Goal: Task Accomplishment & Management: Use online tool/utility

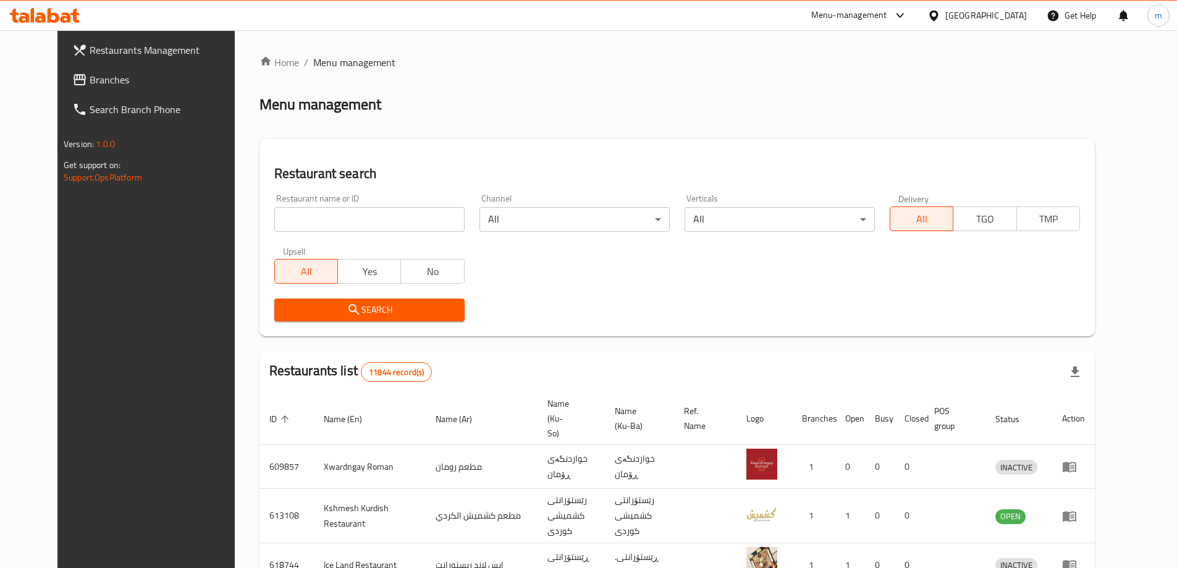
drag, startPoint x: 0, startPoint y: 0, endPoint x: 271, endPoint y: 206, distance: 340.3
click at [274, 207] on input "search" at bounding box center [369, 219] width 190 height 25
paste input "780035"
type input "780035"
click button "Search" at bounding box center [369, 309] width 190 height 23
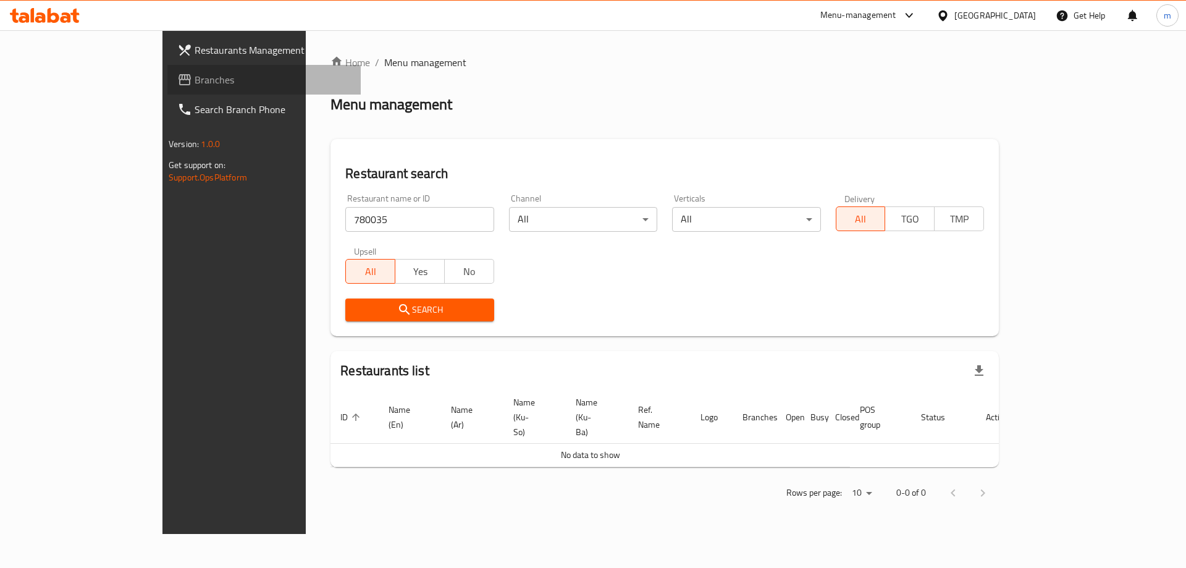
click at [195, 75] on span "Branches" at bounding box center [273, 79] width 156 height 15
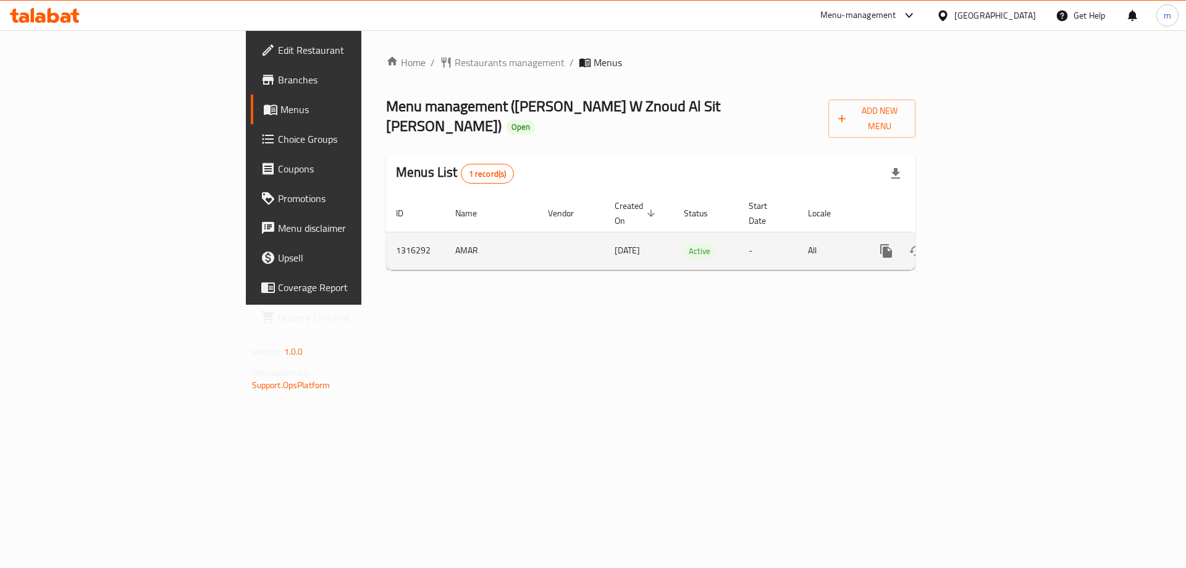
click at [983, 243] on icon "enhanced table" at bounding box center [975, 250] width 15 height 15
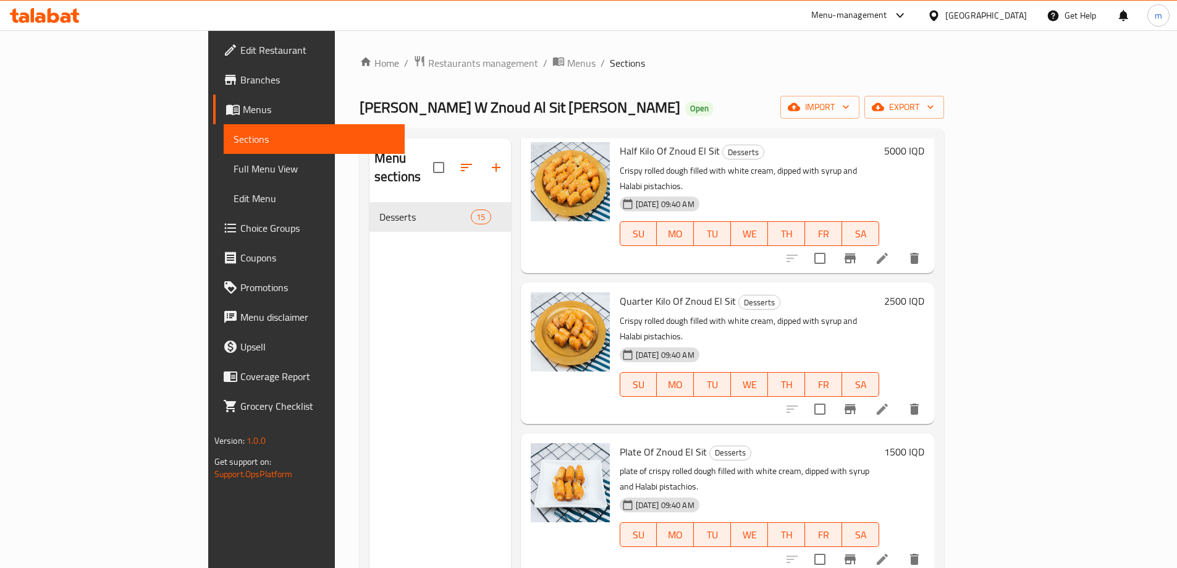
scroll to position [173, 0]
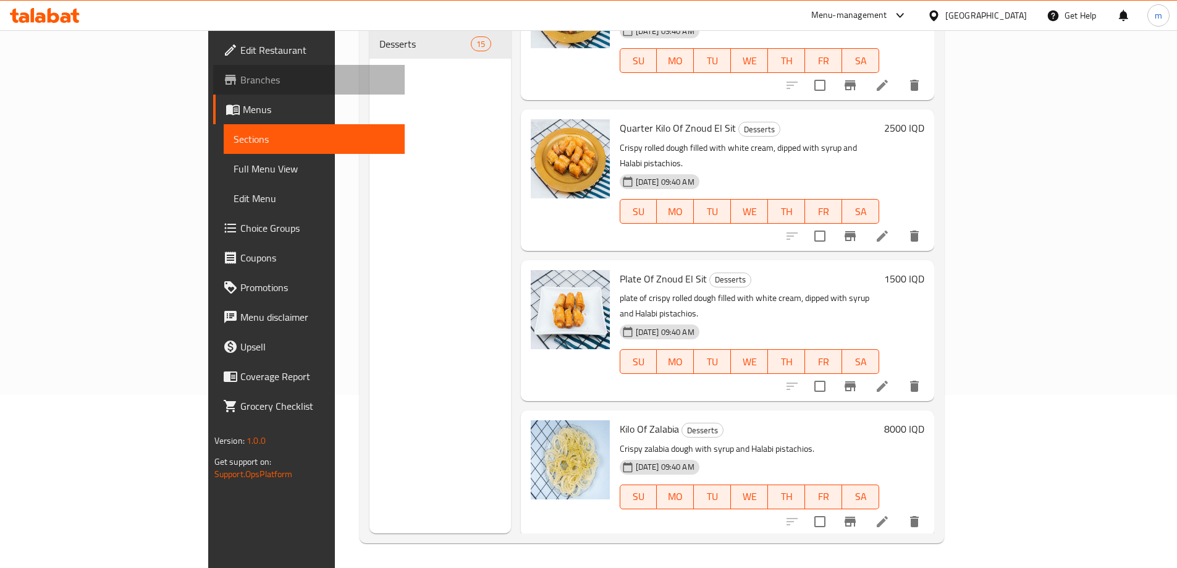
click at [213, 70] on link "Branches" at bounding box center [308, 80] width 191 height 30
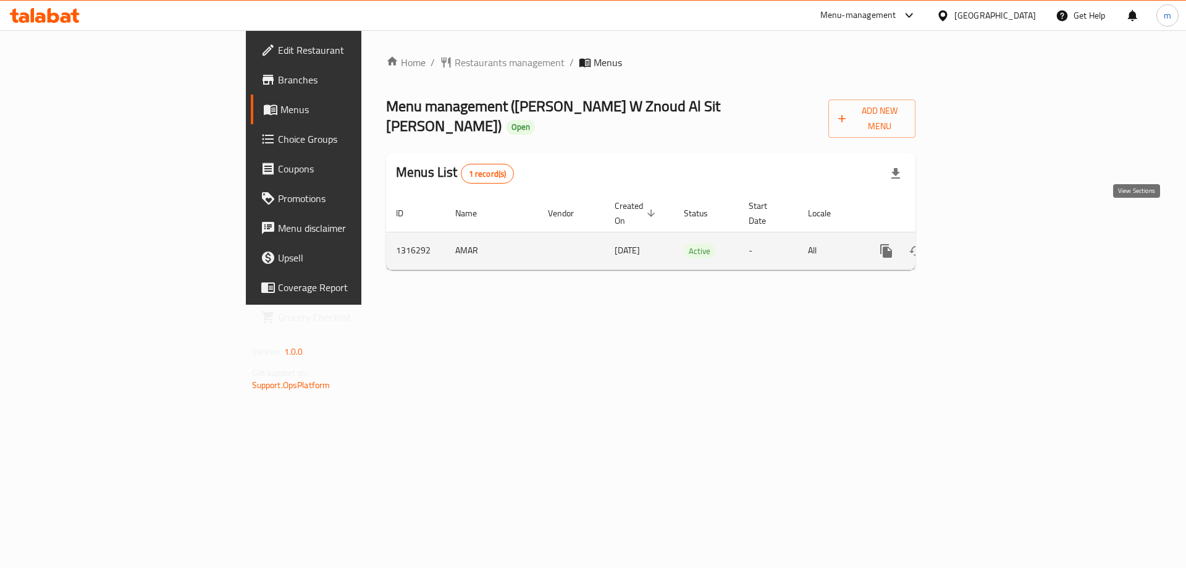
click at [981, 245] on icon "enhanced table" at bounding box center [975, 250] width 11 height 11
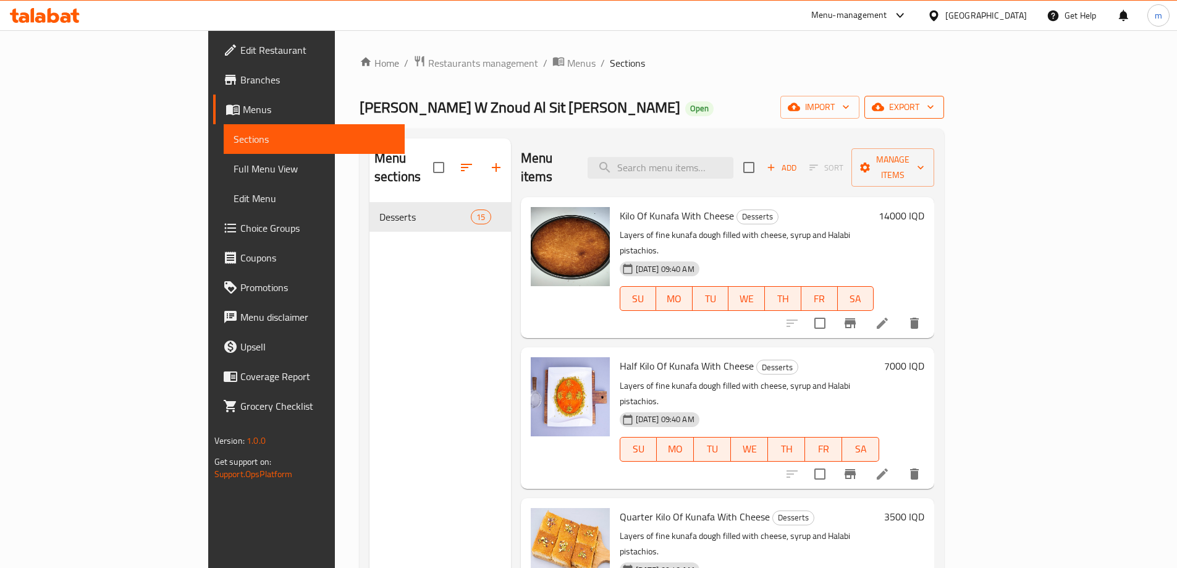
click at [934, 111] on span "export" at bounding box center [904, 106] width 60 height 15
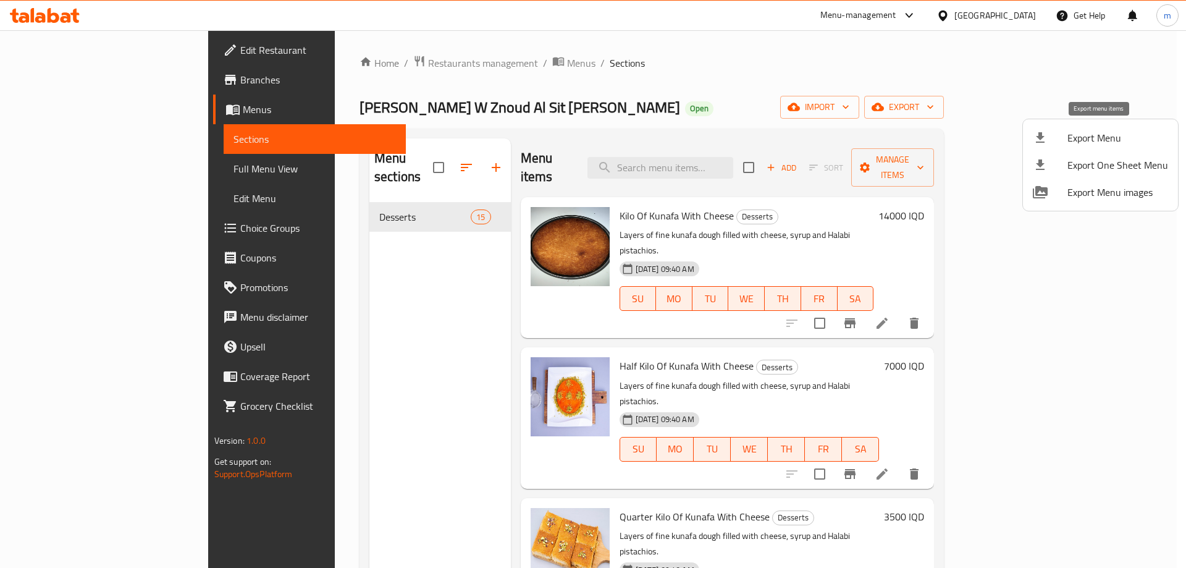
click at [1082, 143] on span "Export Menu" at bounding box center [1117, 137] width 101 height 15
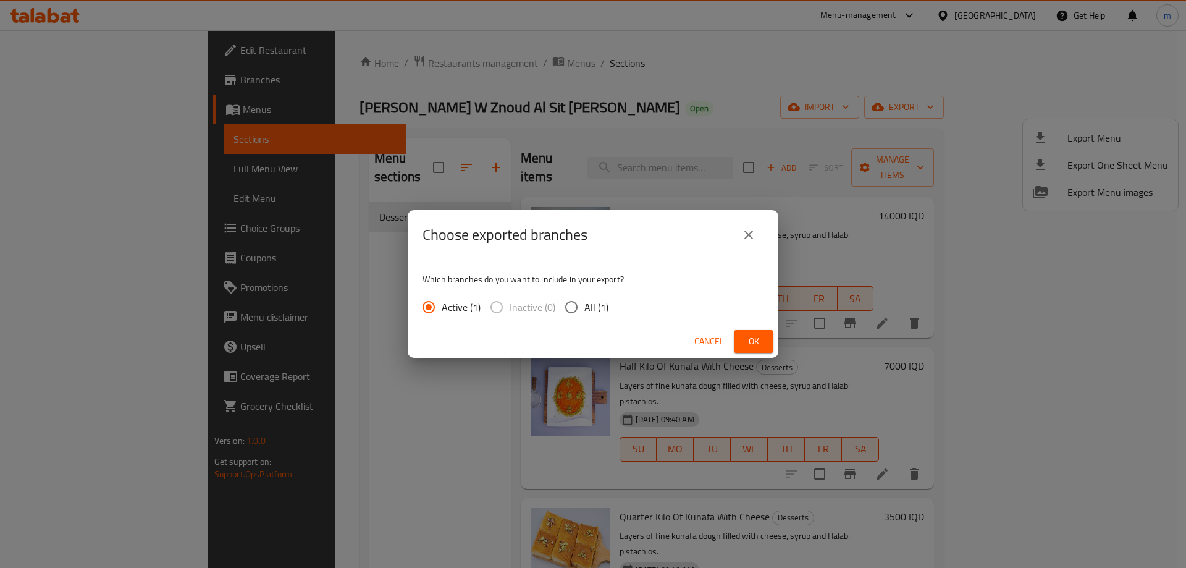
click at [750, 340] on span "Ok" at bounding box center [754, 341] width 20 height 15
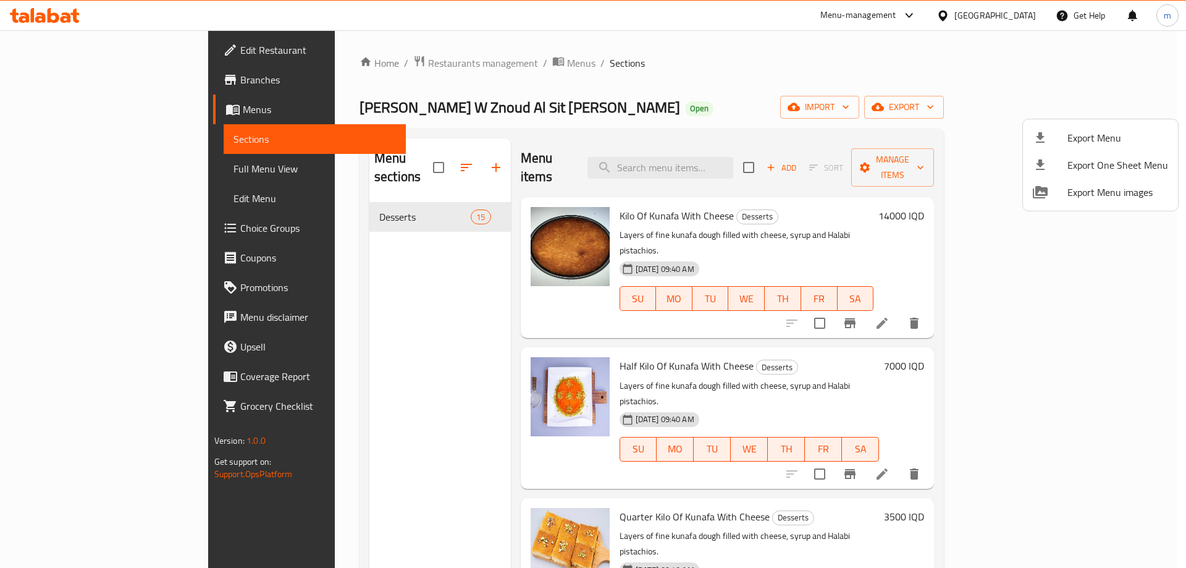
click at [42, 110] on div at bounding box center [593, 284] width 1186 height 568
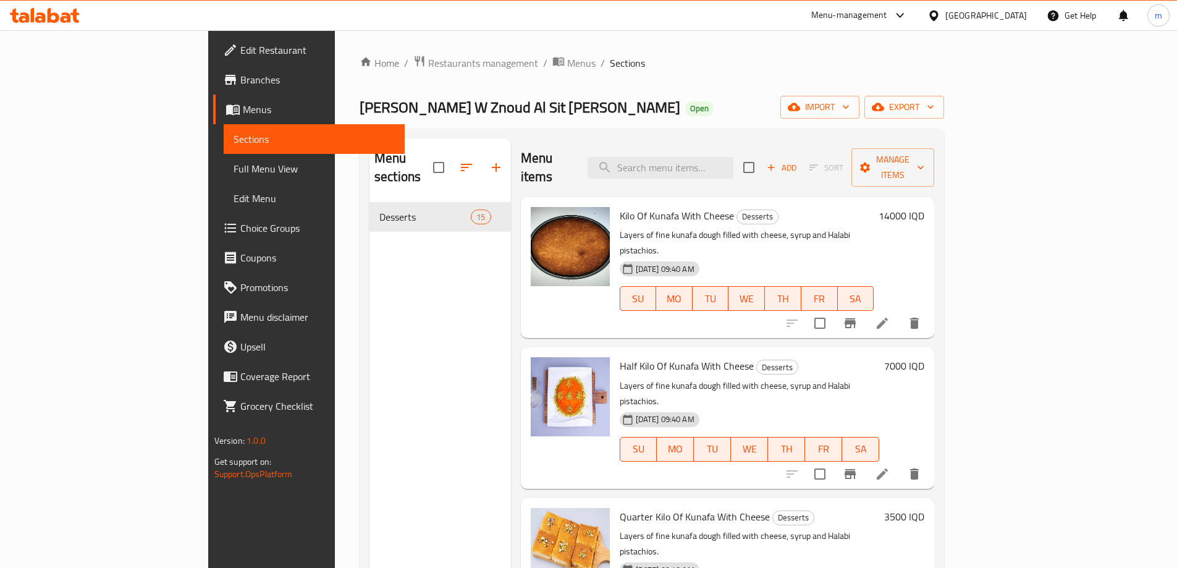
click at [240, 79] on span "Branches" at bounding box center [317, 79] width 154 height 15
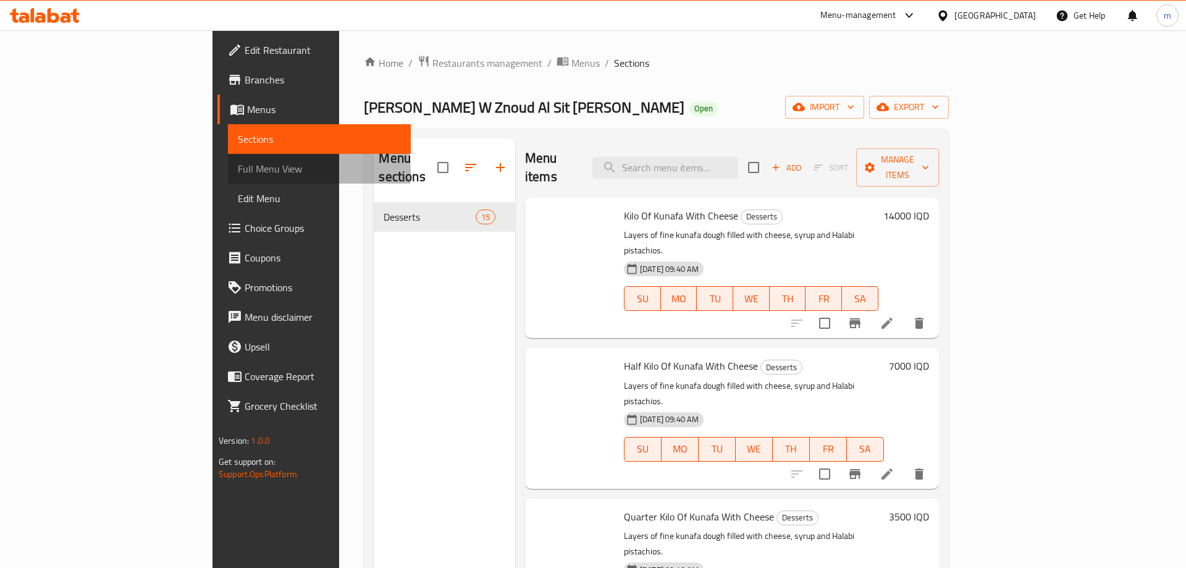
click at [238, 173] on span "Full Menu View" at bounding box center [319, 168] width 163 height 15
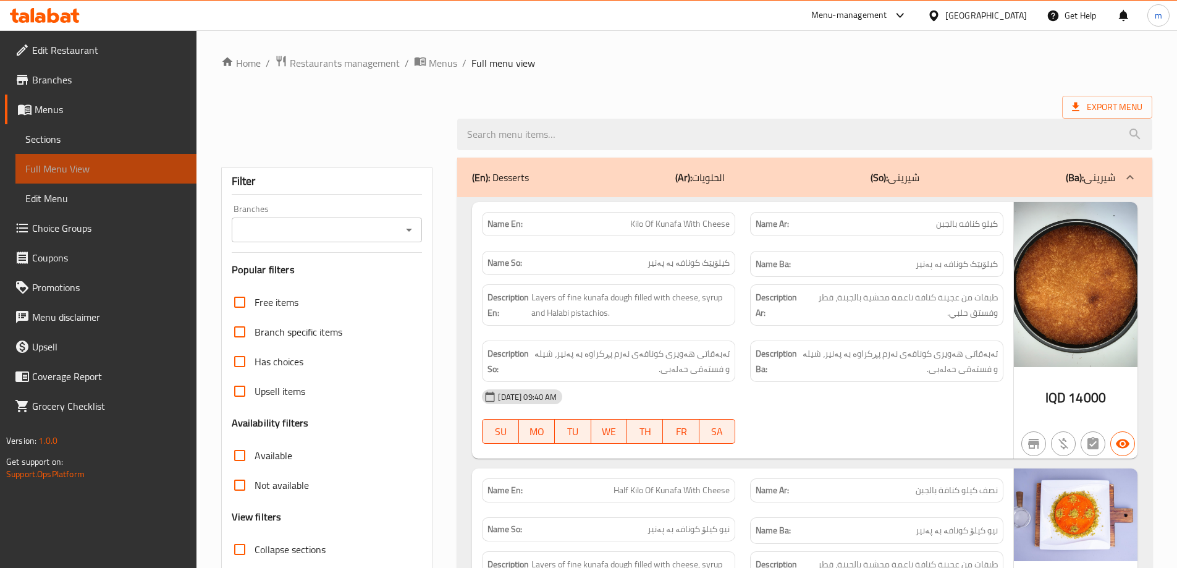
click at [53, 169] on span "Full Menu View" at bounding box center [105, 168] width 161 height 15
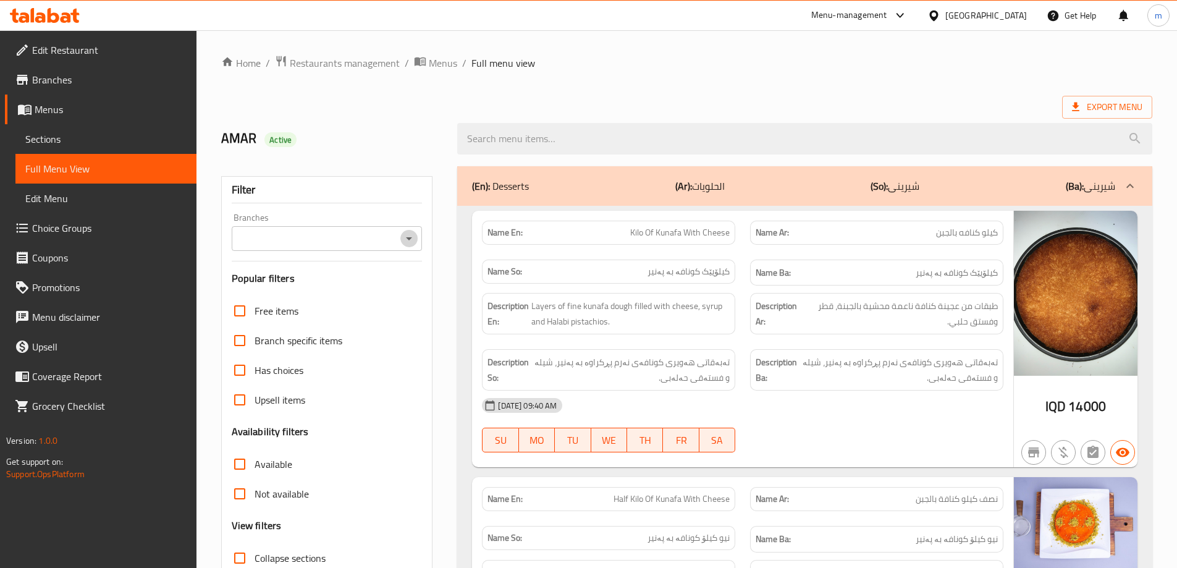
click at [412, 235] on icon "Open" at bounding box center [409, 238] width 15 height 15
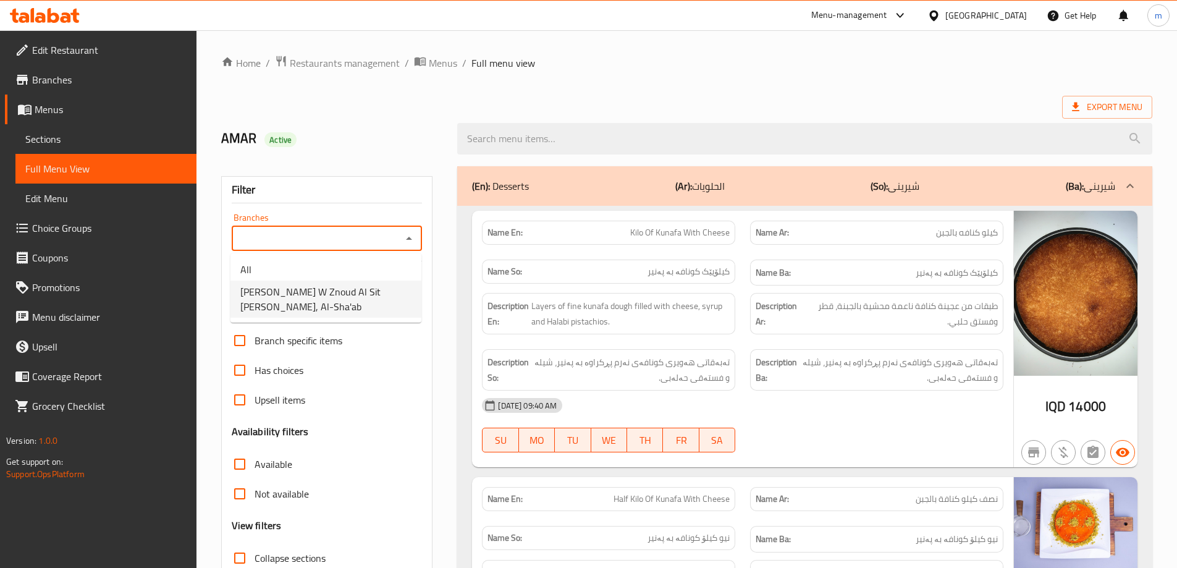
drag, startPoint x: 295, startPoint y: 300, endPoint x: 309, endPoint y: 243, distance: 58.0
click at [295, 299] on span "Kunafa W Znoud Al Sit Ali Alagha, Al-Sha'ab" at bounding box center [325, 299] width 171 height 30
type input "Kunafa W Znoud Al Sit Ali Alagha, Al-Sha'ab"
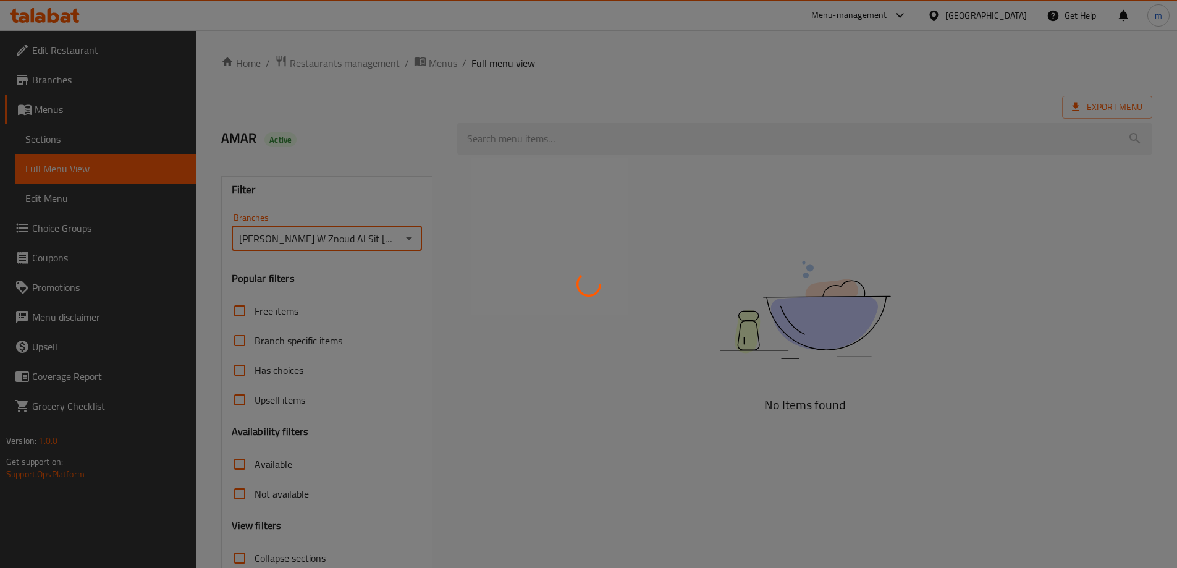
click at [354, 151] on div at bounding box center [588, 284] width 1177 height 568
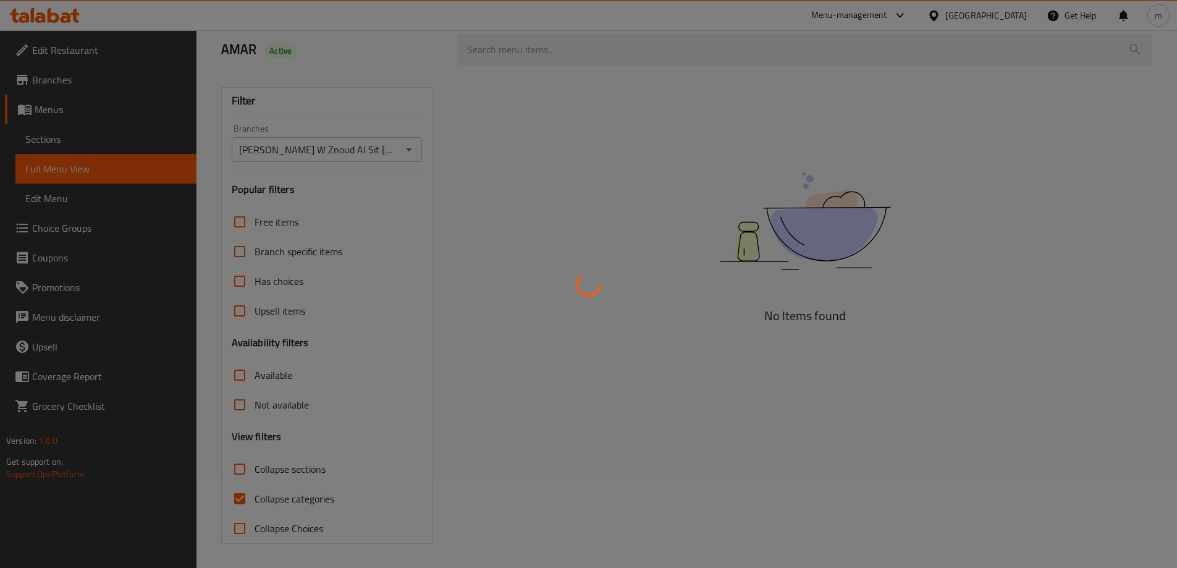
scroll to position [90, 0]
click at [243, 490] on div at bounding box center [588, 284] width 1177 height 568
click at [243, 499] on div at bounding box center [588, 284] width 1177 height 568
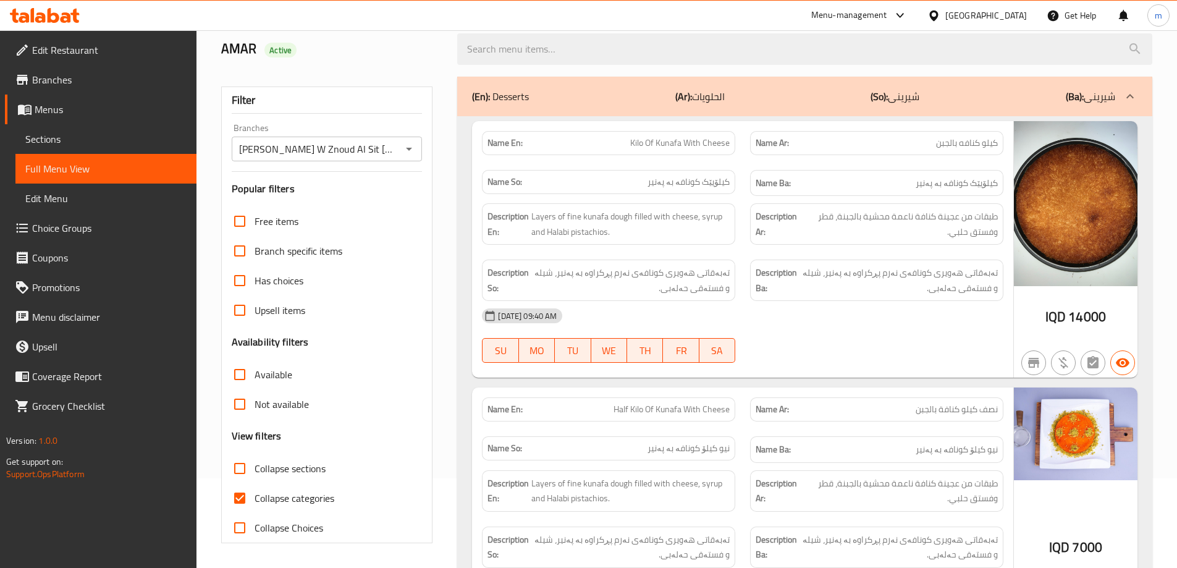
click at [242, 494] on input "Collapse categories" at bounding box center [240, 498] width 30 height 30
checkbox input "false"
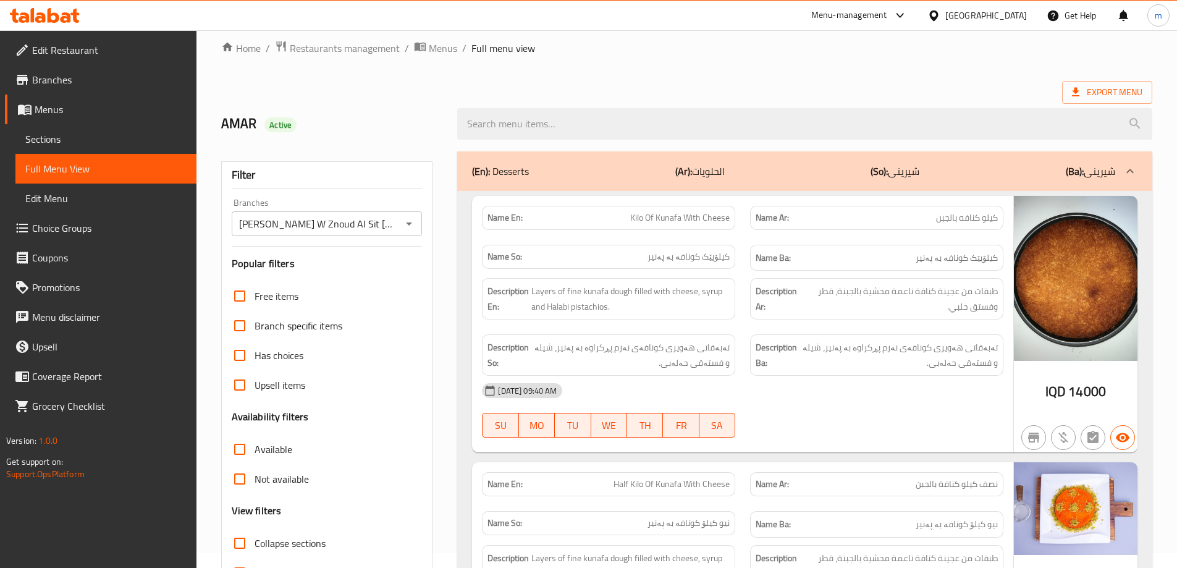
scroll to position [0, 0]
